Goal: Complete application form: Complete application form

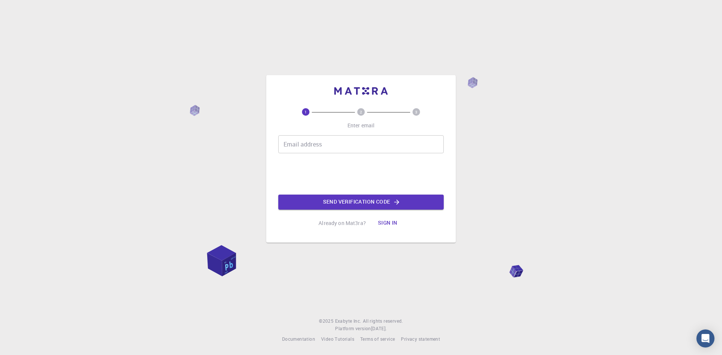
click at [329, 147] on input "Email address" at bounding box center [360, 144] width 165 height 18
type input "[EMAIL_ADDRESS][DOMAIN_NAME]"
click at [372, 201] on button "Send verification code" at bounding box center [360, 202] width 165 height 15
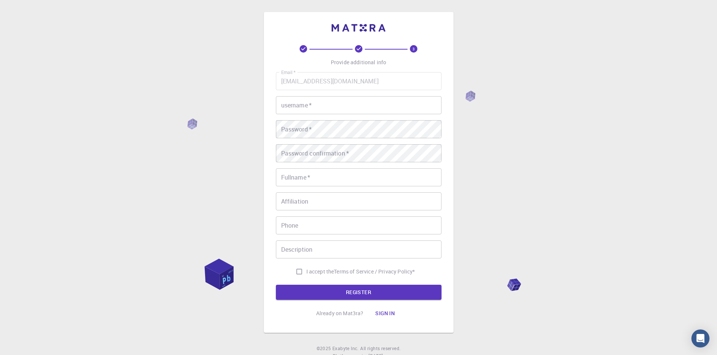
click at [332, 102] on input "username   *" at bounding box center [358, 105] width 165 height 18
type input "ali can"
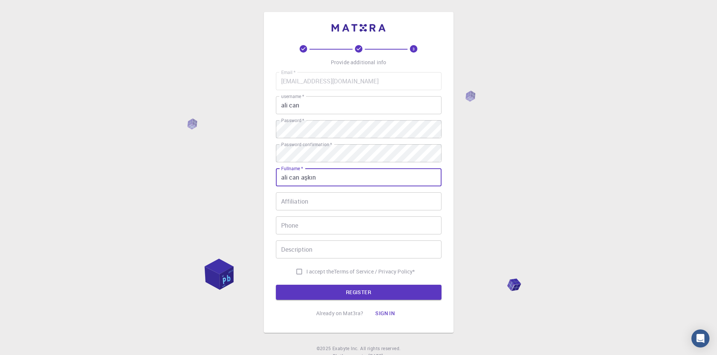
type input "ali can aşkın"
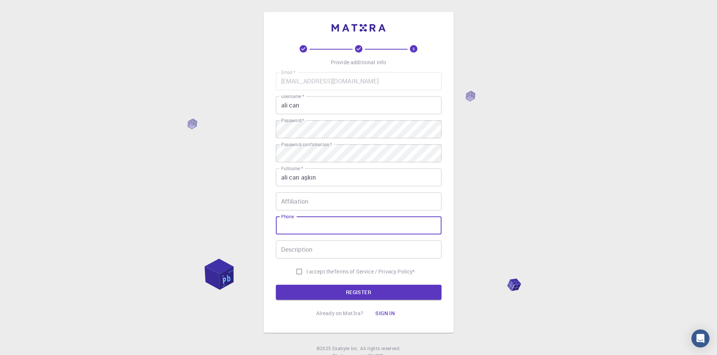
click at [302, 200] on div "Affiliation Affiliation" at bounding box center [358, 202] width 165 height 18
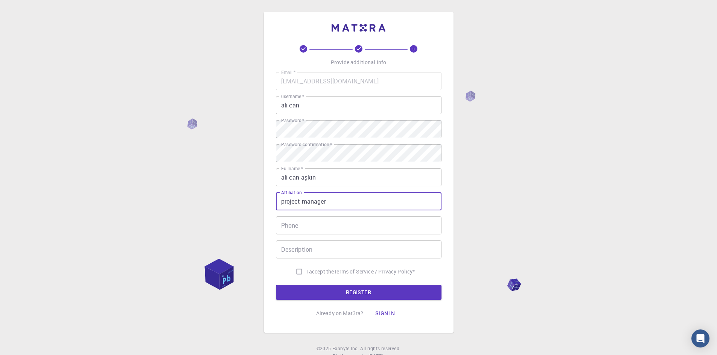
type input "project manager"
click at [296, 269] on input "I accept the Terms of Service / Privacy Policy *" at bounding box center [299, 272] width 14 height 14
checkbox input "true"
click at [317, 294] on button "REGISTER" at bounding box center [358, 292] width 165 height 15
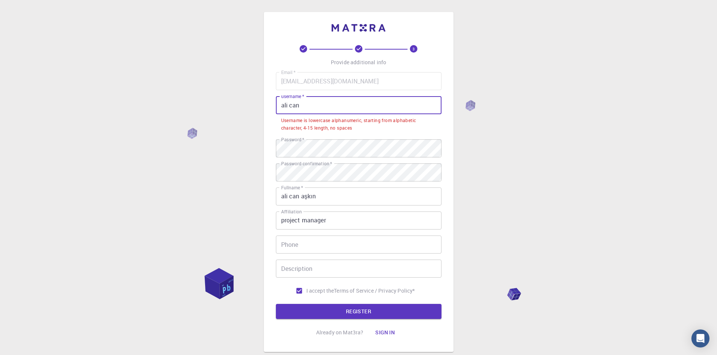
drag, startPoint x: 310, startPoint y: 107, endPoint x: 227, endPoint y: 102, distance: 82.6
click at [227, 102] on div "3 Provide additional info Email   * [EMAIL_ADDRESS][DOMAIN_NAME] Email   * user…" at bounding box center [358, 201] width 717 height 402
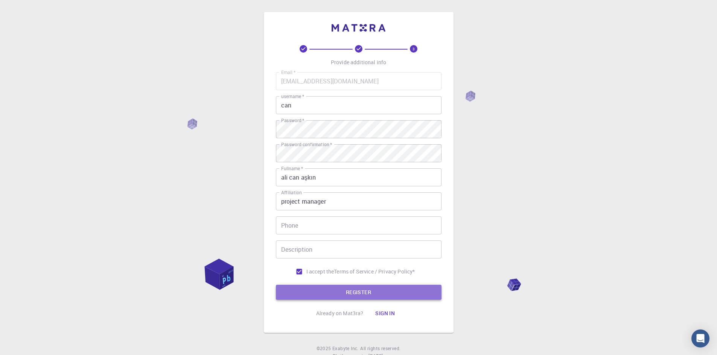
click at [337, 287] on button "REGISTER" at bounding box center [358, 292] width 165 height 15
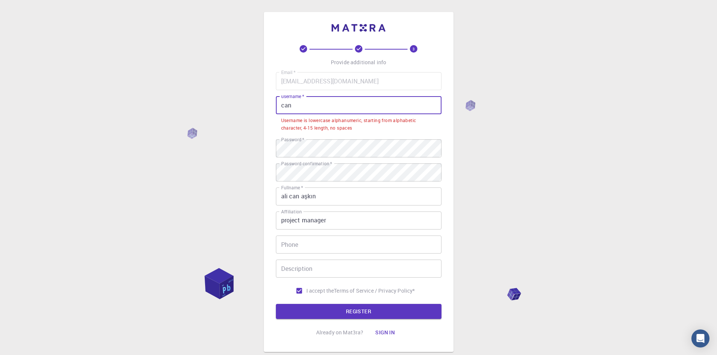
click at [317, 108] on input "can" at bounding box center [358, 105] width 165 height 18
type input "c"
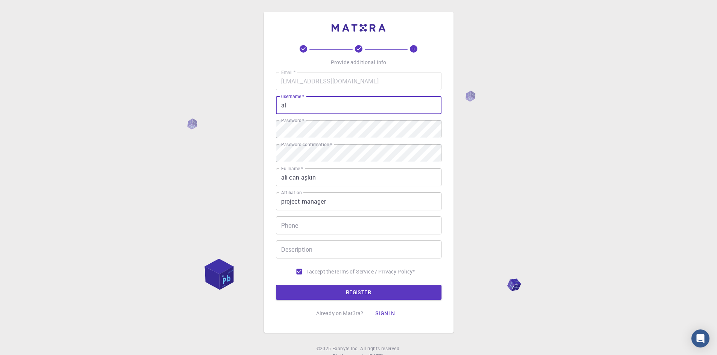
type input "a"
type input "askin"
click at [361, 291] on button "REGISTER" at bounding box center [358, 292] width 165 height 15
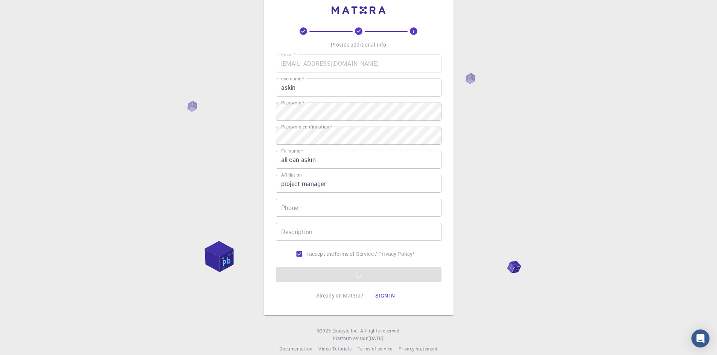
scroll to position [27, 0]
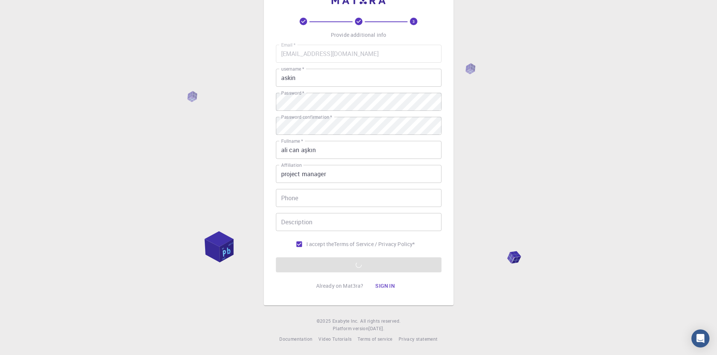
click at [386, 286] on button "Sign in" at bounding box center [385, 286] width 32 height 15
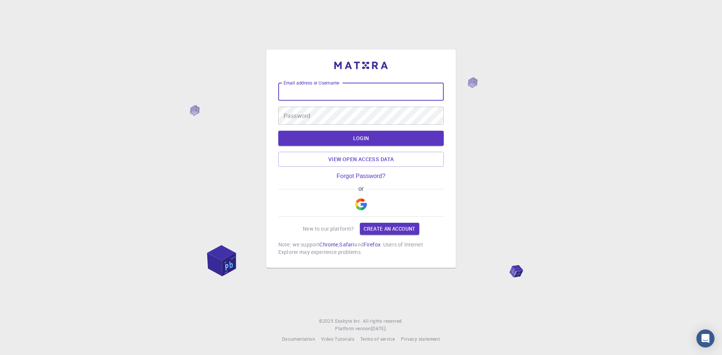
click at [361, 93] on input "Email address or Username" at bounding box center [360, 92] width 165 height 18
click at [355, 99] on input "Email address or Username" at bounding box center [360, 92] width 165 height 18
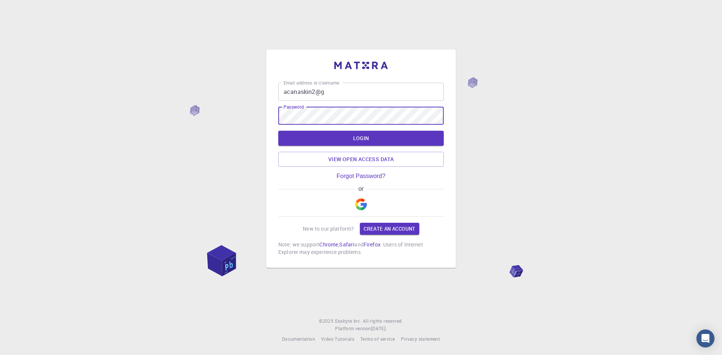
click at [334, 99] on input "acanaskin2@g" at bounding box center [360, 92] width 165 height 18
type input "[EMAIL_ADDRESS][DOMAIN_NAME]"
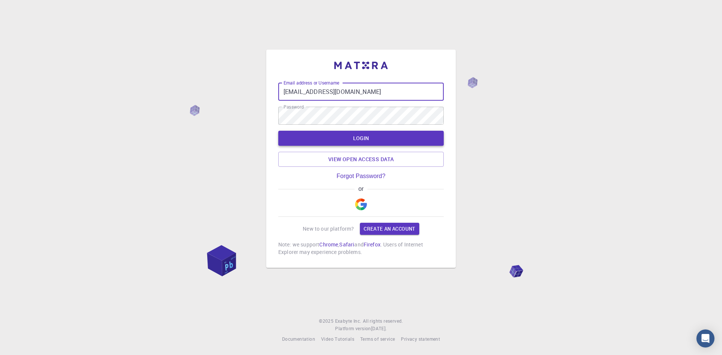
click at [351, 136] on button "LOGIN" at bounding box center [360, 138] width 165 height 15
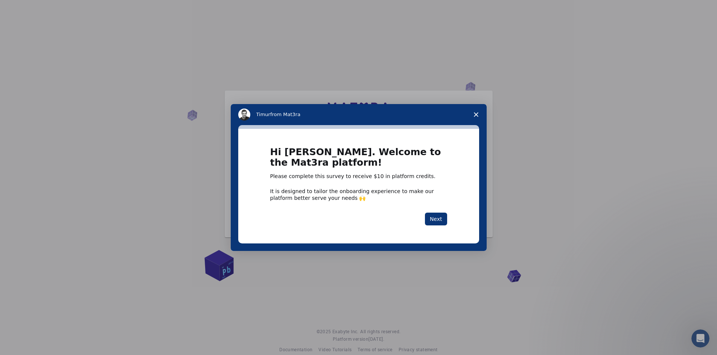
click at [444, 227] on div "Hi [PERSON_NAME]. Welcome to the Mat3ra platform! Please complete this survey t…" at bounding box center [358, 186] width 241 height 115
click at [443, 224] on button "Next" at bounding box center [436, 219] width 22 height 13
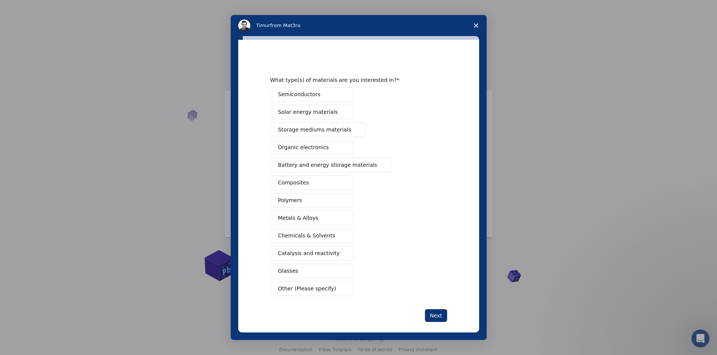
click at [319, 93] on button "Semiconductors" at bounding box center [311, 94] width 83 height 15
click at [314, 182] on button "Composites" at bounding box center [311, 183] width 83 height 15
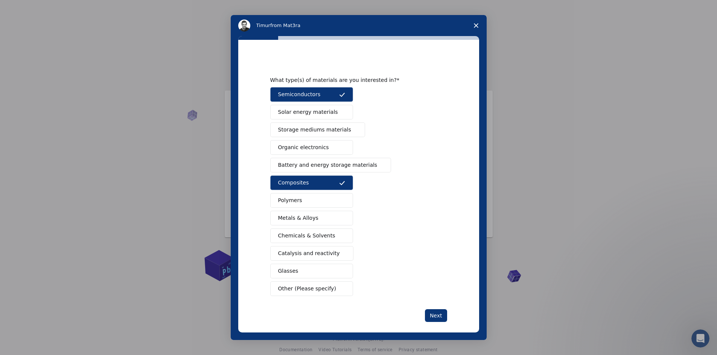
click at [313, 214] on button "Metals & Alloys" at bounding box center [311, 218] width 83 height 15
click at [435, 315] on button "Next" at bounding box center [436, 316] width 22 height 13
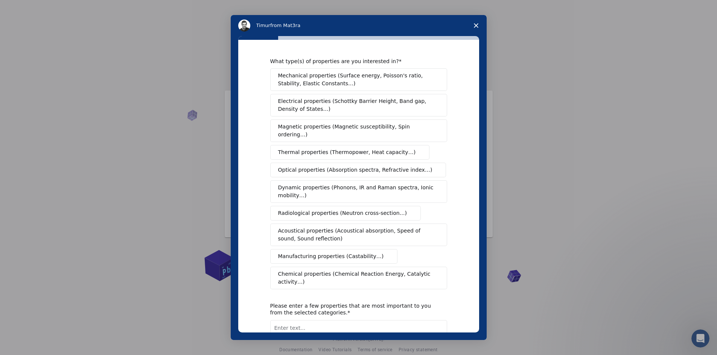
click at [353, 149] on span "Thermal properties (Thermopower, Heat capacity…)" at bounding box center [347, 153] width 138 height 8
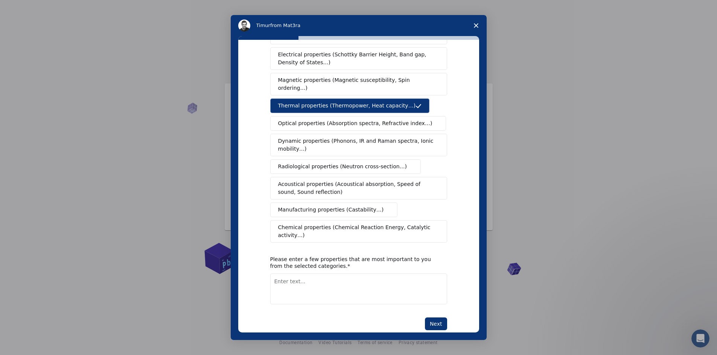
scroll to position [11, 0]
click at [433, 318] on button "Next" at bounding box center [436, 324] width 22 height 13
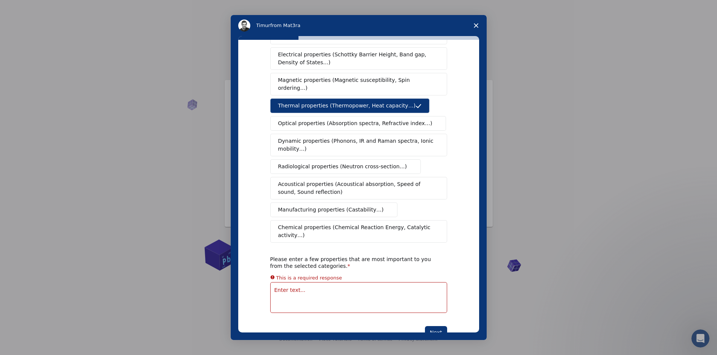
click at [381, 282] on textarea "Enter text..." at bounding box center [358, 297] width 177 height 31
type textarea "thermoelectric"
click at [433, 318] on button "Next" at bounding box center [436, 324] width 22 height 13
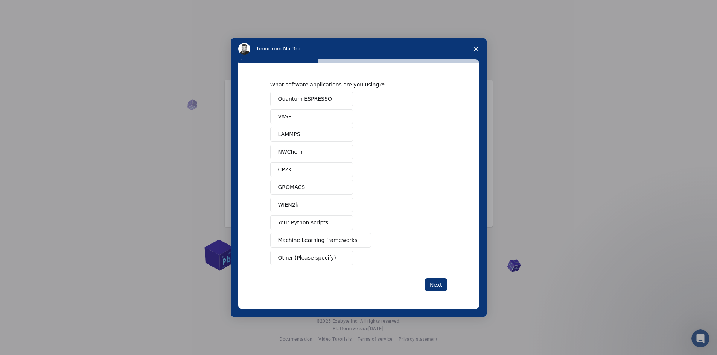
click at [329, 99] on button "Quantum ESPRESSO" at bounding box center [311, 99] width 83 height 15
click at [299, 118] on button "VASP" at bounding box center [311, 116] width 83 height 15
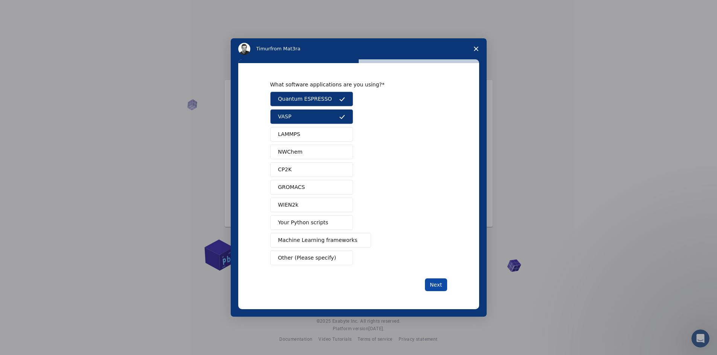
click at [439, 283] on button "Next" at bounding box center [436, 285] width 22 height 13
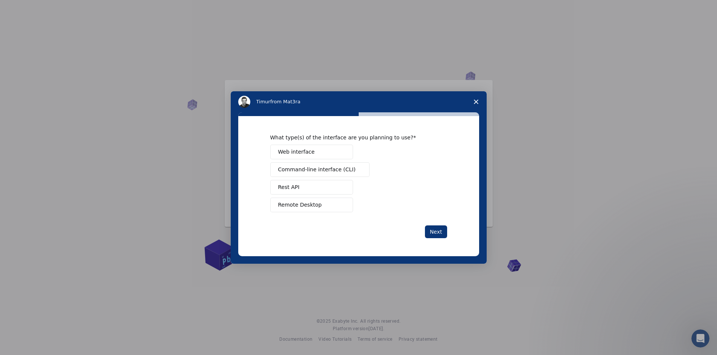
click at [329, 149] on button "Web interface" at bounding box center [311, 152] width 83 height 15
click at [434, 235] on button "Next" at bounding box center [436, 232] width 22 height 13
click at [317, 156] on button "Manage a team" at bounding box center [311, 152] width 83 height 15
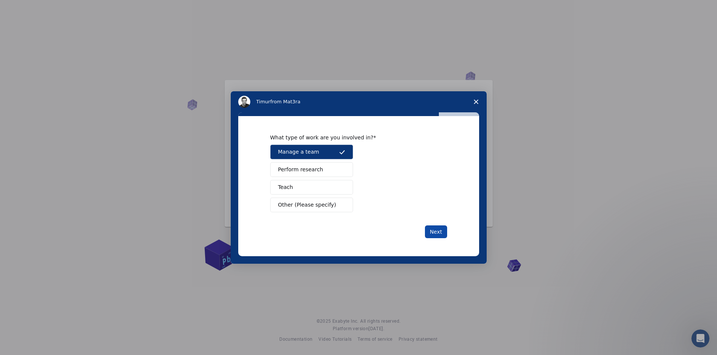
click at [435, 228] on button "Next" at bounding box center [436, 232] width 22 height 13
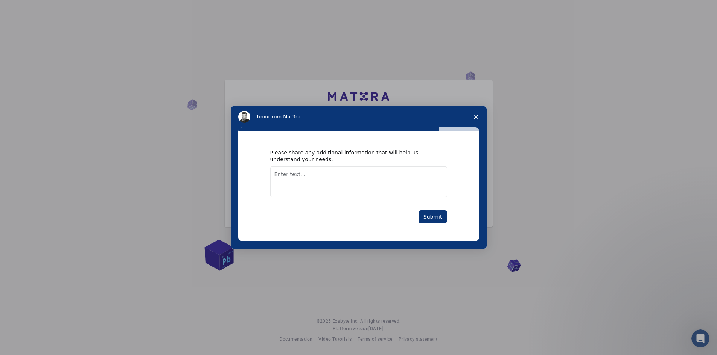
click at [383, 180] on textarea "Enter text..." at bounding box center [358, 182] width 177 height 31
click at [442, 212] on button "Submit" at bounding box center [432, 217] width 29 height 13
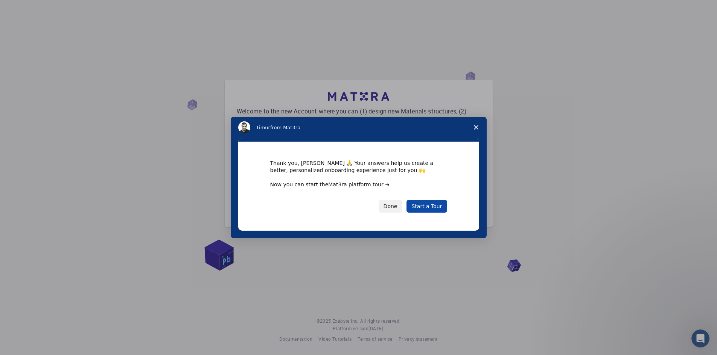
click at [429, 206] on link "Start a Tour" at bounding box center [426, 206] width 40 height 13
